Goal: Transaction & Acquisition: Purchase product/service

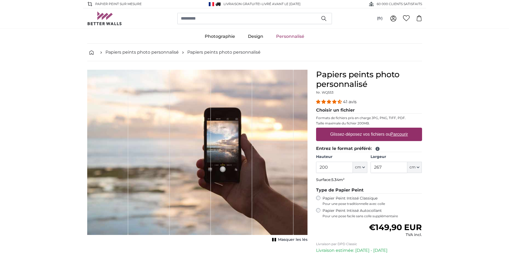
click at [368, 134] on label "Glissez-déposez vos fichiers ou Parcourir" at bounding box center [369, 134] width 82 height 11
click at [368, 129] on input "Glissez-déposez vos fichiers ou Parcourir" at bounding box center [369, 129] width 106 height 2
type input "**********"
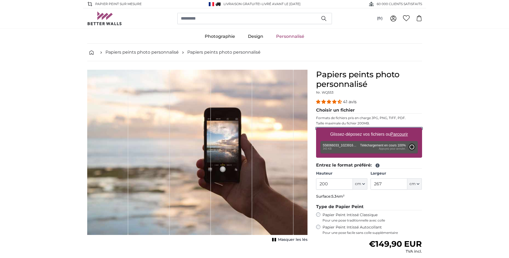
type input "112"
type input "149"
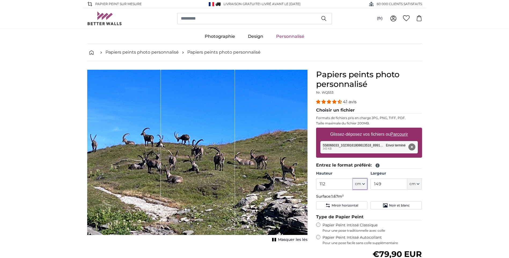
click at [360, 184] on span "cm" at bounding box center [358, 183] width 6 height 5
click at [349, 187] on input "112" at bounding box center [334, 183] width 37 height 11
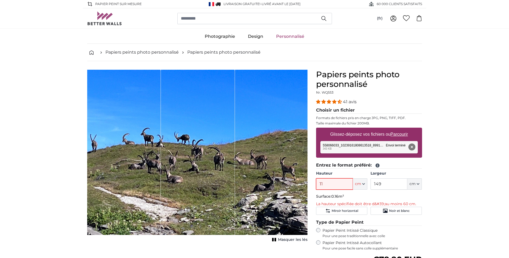
type input "1"
type input "230"
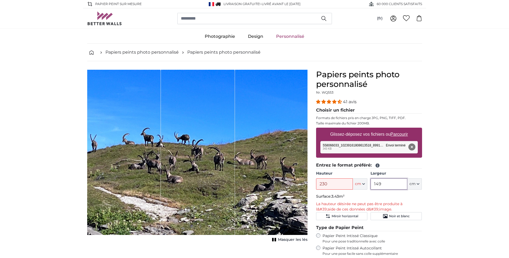
click at [396, 187] on input "149" at bounding box center [388, 183] width 37 height 11
type input "1"
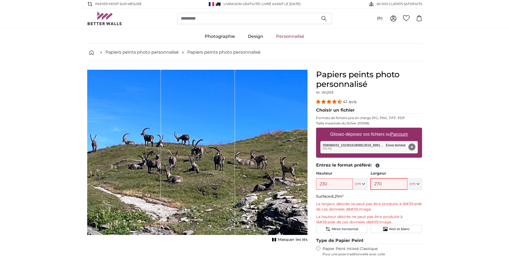
type input "270"
click at [416, 202] on p "La largeur désirée ne peut pas être produite à l&#39;aide de ces données d&#39;…" at bounding box center [369, 206] width 106 height 11
click at [345, 231] on span "Miroir horizontal" at bounding box center [344, 229] width 27 height 4
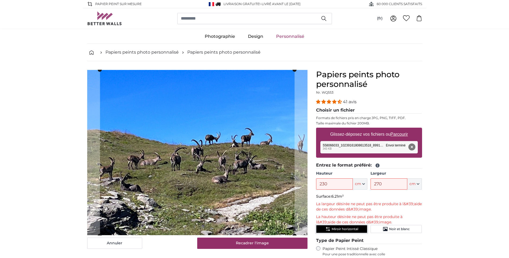
click at [345, 231] on span "Miroir horizontal" at bounding box center [344, 229] width 27 height 4
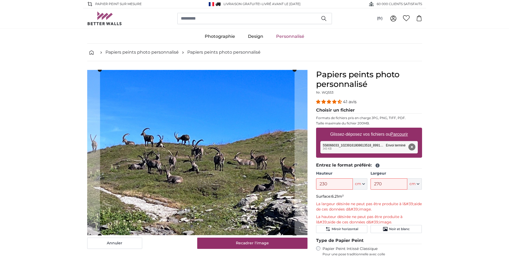
click at [114, 242] on button "Annuler" at bounding box center [114, 243] width 55 height 11
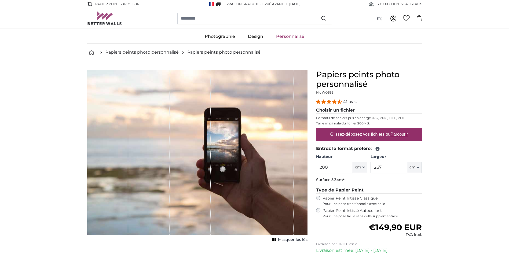
click at [375, 136] on label "Glissez-déposez vos fichiers ou Parcourir" at bounding box center [369, 134] width 82 height 11
click at [375, 129] on input "Glissez-déposez vos fichiers ou Parcourir" at bounding box center [369, 129] width 106 height 2
type input "**********"
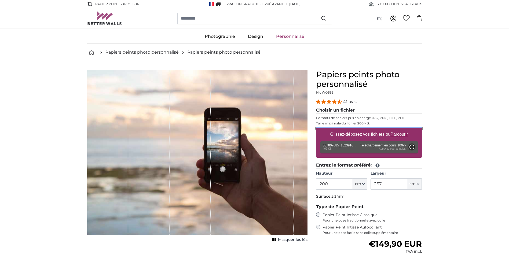
type input "149.3"
type input "112"
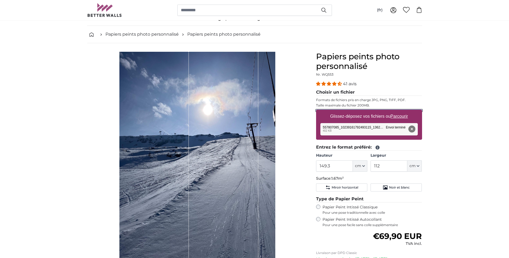
scroll to position [27, 0]
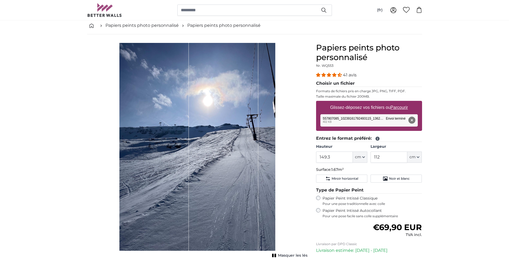
click at [320, 210] on div "Papier Peint Intissé Autocollant Pour une pose facile sans colle supplémentaire" at bounding box center [369, 213] width 106 height 10
click at [401, 180] on span "Noir et blanc" at bounding box center [399, 178] width 21 height 4
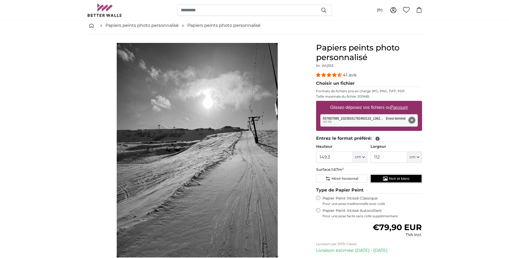
click at [401, 179] on span "Noir et blanc" at bounding box center [399, 178] width 21 height 4
